Goal: Information Seeking & Learning: Learn about a topic

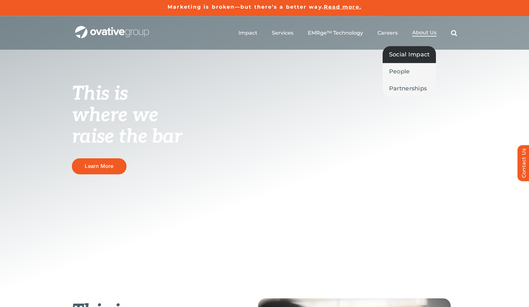
click at [412, 51] on span "Social Impact" at bounding box center [409, 54] width 41 height 9
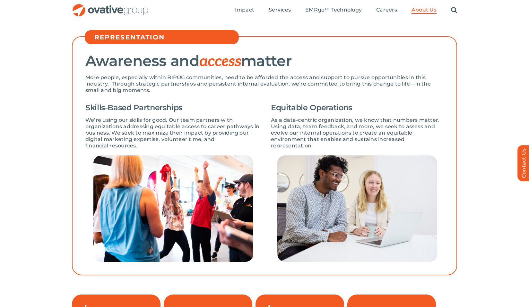
scroll to position [178, 0]
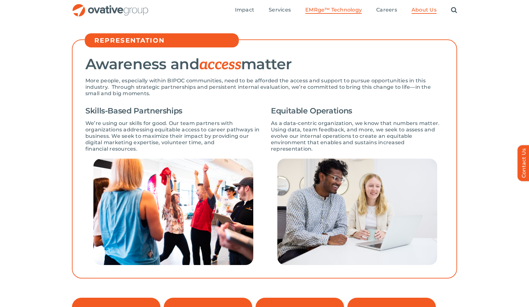
click at [316, 10] on span "EMRge™ Technology" at bounding box center [333, 10] width 56 height 6
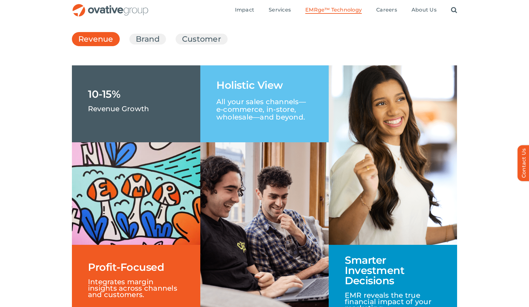
scroll to position [958, 0]
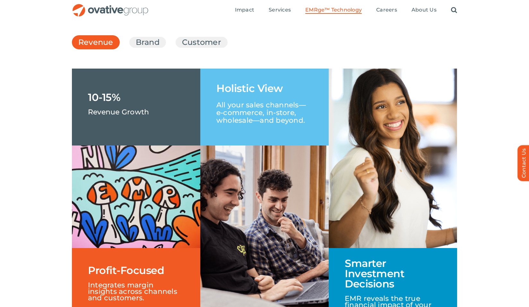
click at [133, 51] on ul "Revenue Brand Customer" at bounding box center [264, 42] width 385 height 17
click at [134, 48] on li "Brand" at bounding box center [147, 42] width 37 height 11
click at [144, 48] on link "Brand" at bounding box center [148, 42] width 24 height 11
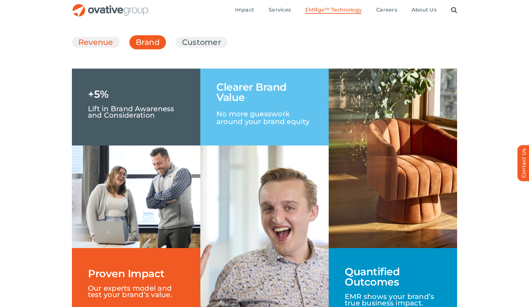
click at [108, 48] on link "Revenue" at bounding box center [95, 42] width 35 height 11
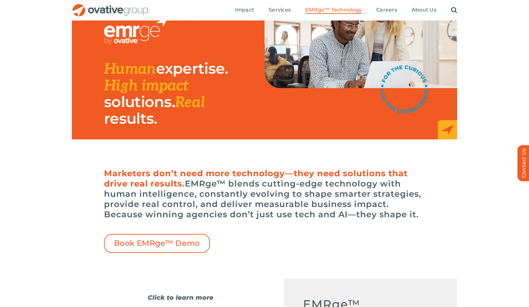
scroll to position [46, 0]
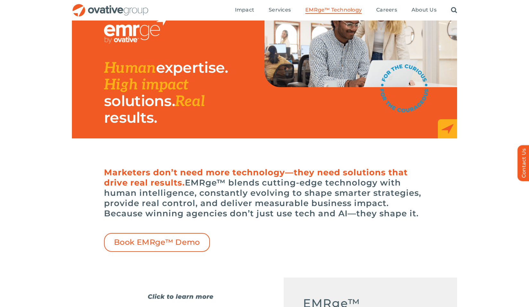
click at [181, 254] on div "Marketers don’t need more technology—they need solutions that drive real result…" at bounding box center [264, 221] width 529 height 114
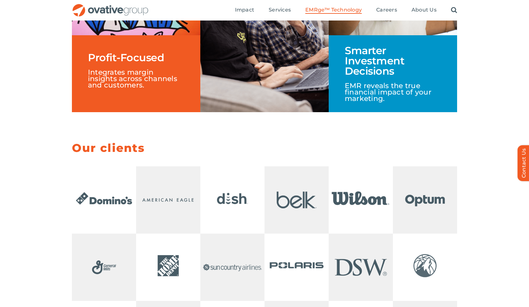
scroll to position [1166, 0]
